Goal: Task Accomplishment & Management: Manage account settings

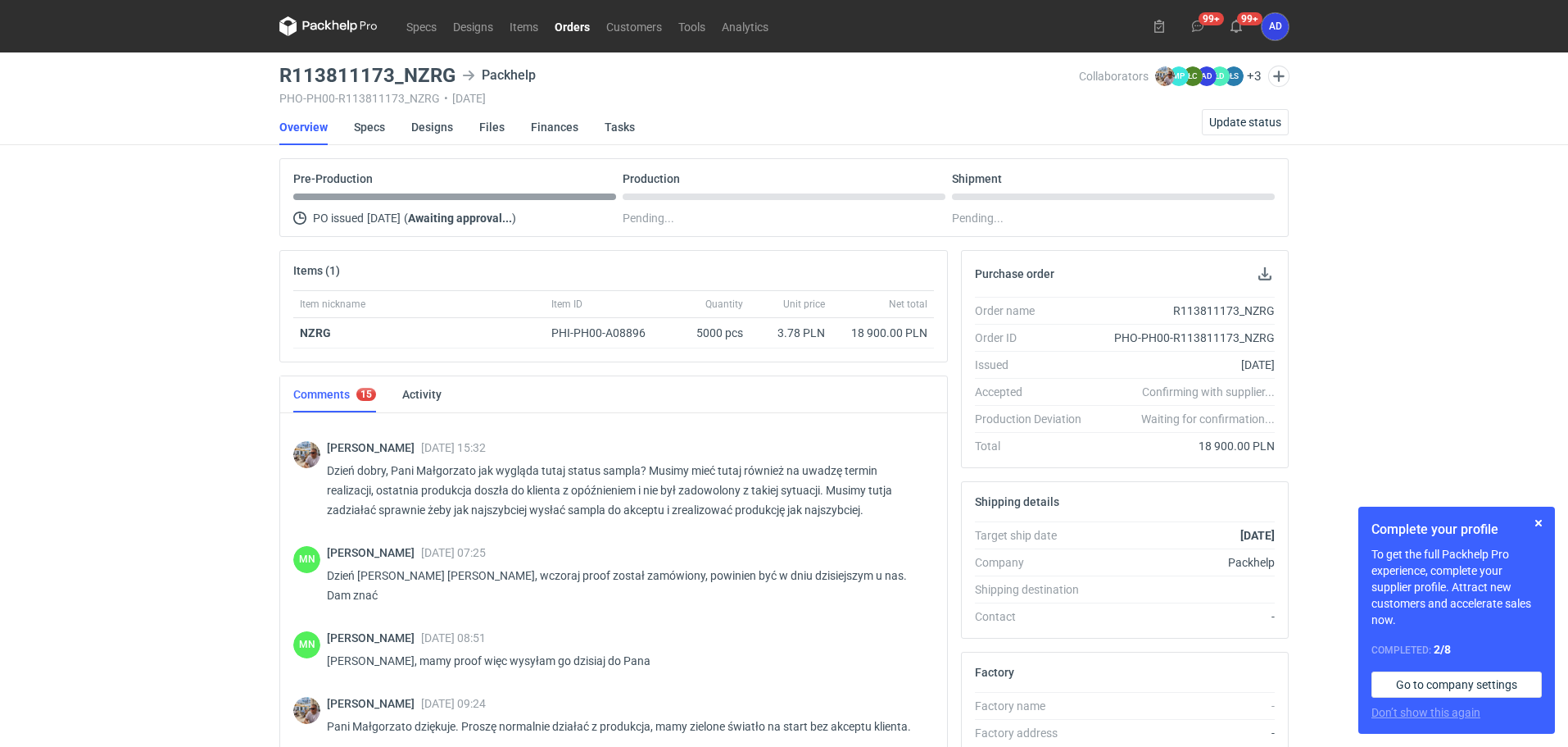
click at [578, 37] on nav "Specs Designs Items Orders Customers Tools Analytics" at bounding box center [527, 26] width 497 height 53
click at [573, 30] on link "Orders" at bounding box center [573, 26] width 52 height 19
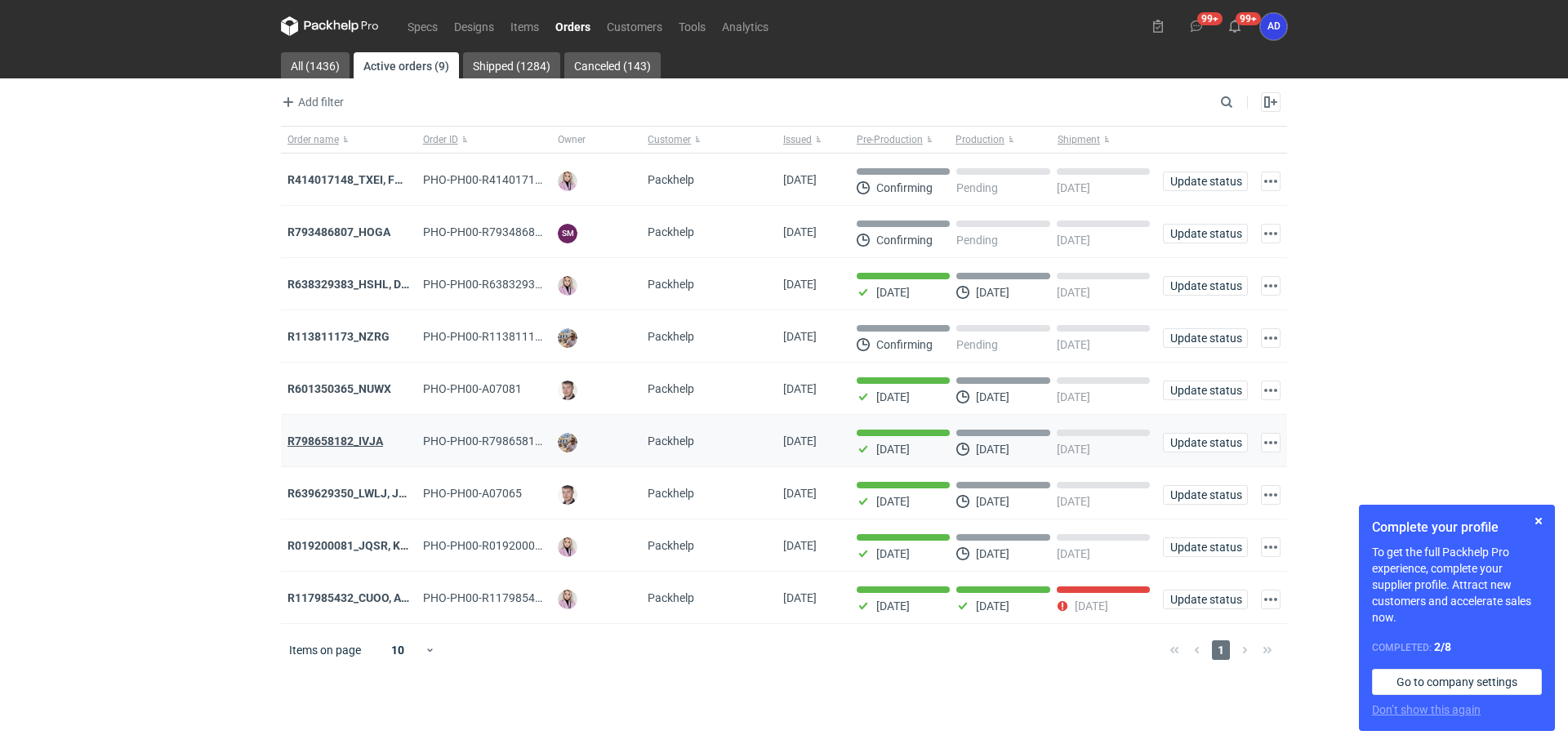
click at [350, 447] on strong "R798658182_IVJA" at bounding box center [335, 441] width 96 height 13
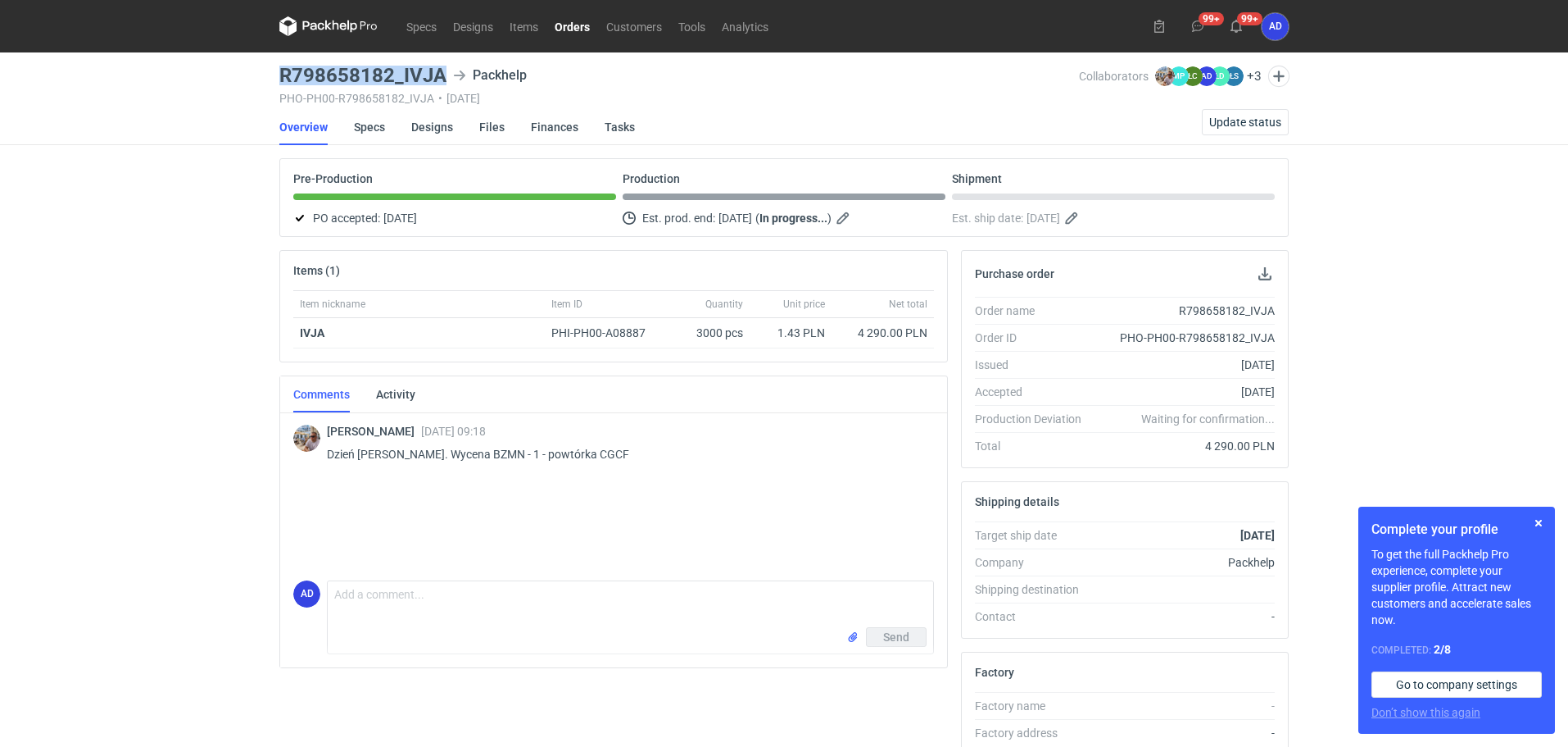
drag, startPoint x: 444, startPoint y: 70, endPoint x: 283, endPoint y: 80, distance: 161.3
click at [283, 80] on h3 "R798658182_IVJA" at bounding box center [363, 75] width 167 height 19
copy h3 "R798658182_IVJA"
click at [568, 37] on nav "Specs Designs Items Orders Customers Tools Analytics" at bounding box center [527, 26] width 497 height 53
click at [572, 25] on link "Orders" at bounding box center [573, 26] width 52 height 19
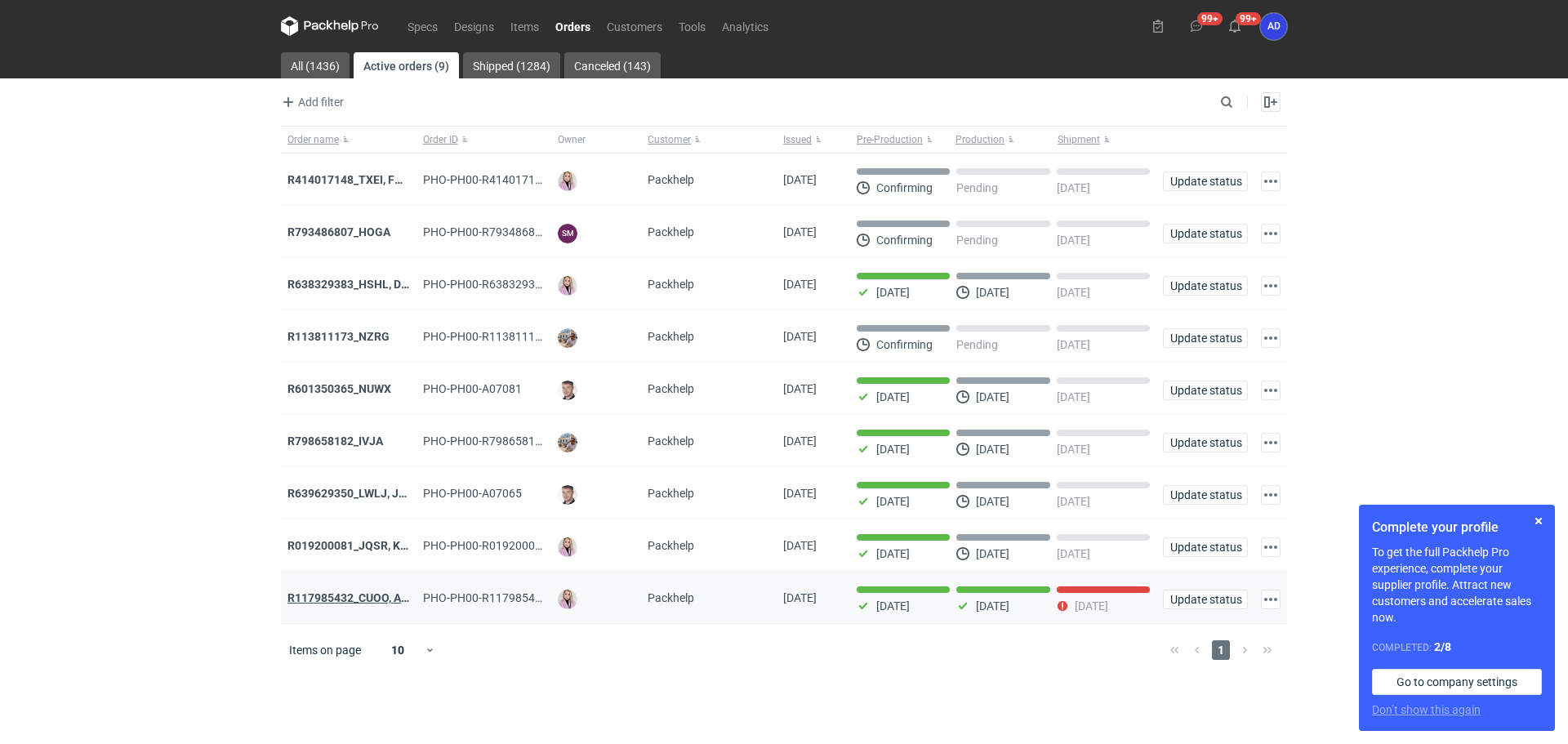
click at [326, 604] on strong "R117985432_CUOO, AZGB, OQAV" at bounding box center [373, 597] width 171 height 13
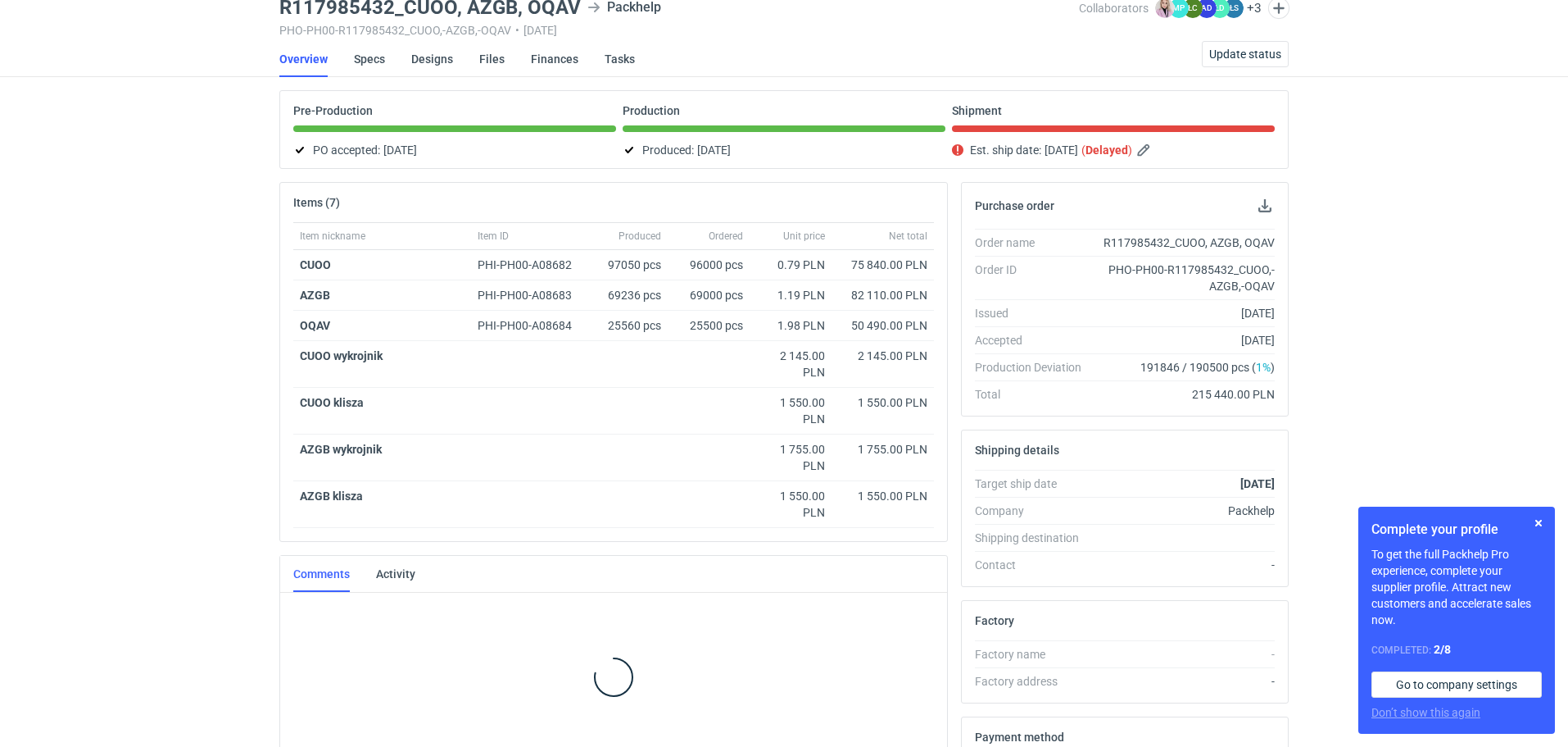
scroll to position [87, 0]
